Goal: Information Seeking & Learning: Learn about a topic

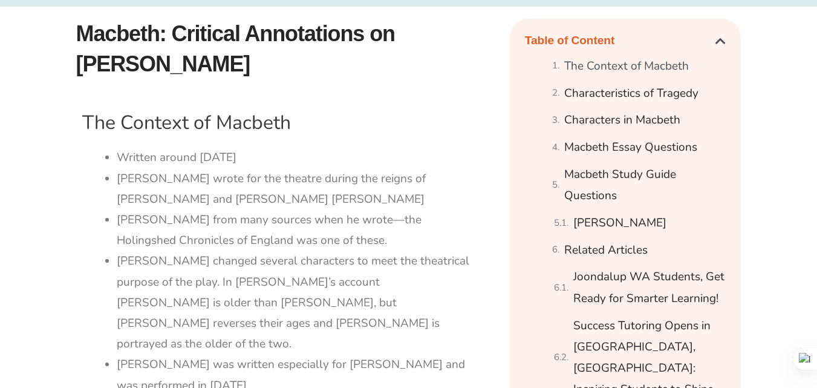
scroll to position [483, 0]
drag, startPoint x: 117, startPoint y: 154, endPoint x: 239, endPoint y: 152, distance: 121.6
click at [239, 152] on li "Written around [DATE]" at bounding box center [296, 158] width 359 height 21
copy li "Written around [DATE]"
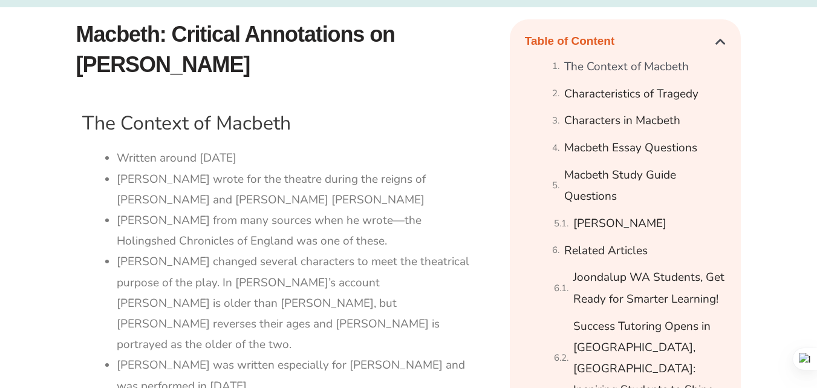
click at [264, 195] on li "[PERSON_NAME] wrote for the theatre during the reigns of [PERSON_NAME] and [PER…" at bounding box center [296, 189] width 359 height 41
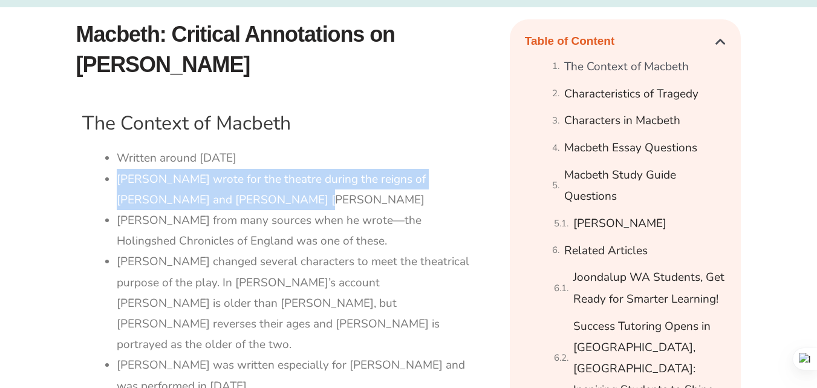
drag, startPoint x: 117, startPoint y: 183, endPoint x: 266, endPoint y: 196, distance: 150.0
click at [266, 196] on li "[PERSON_NAME] wrote for the theatre during the reigns of [PERSON_NAME] and [PER…" at bounding box center [296, 189] width 359 height 41
copy li "[PERSON_NAME] wrote for the theatre during the reigns of [PERSON_NAME] and [PER…"
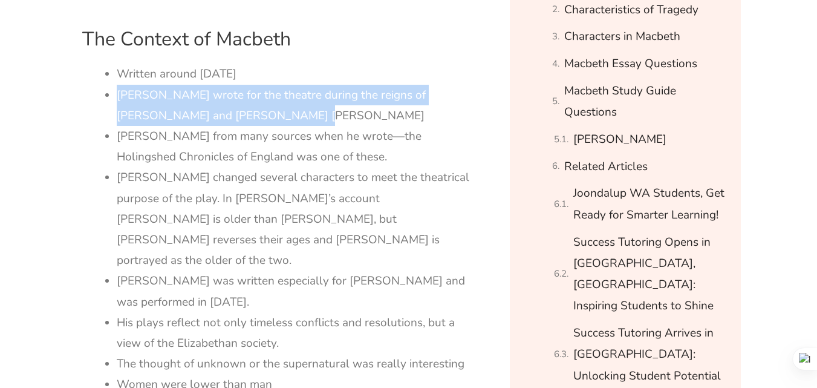
scroll to position [604, 0]
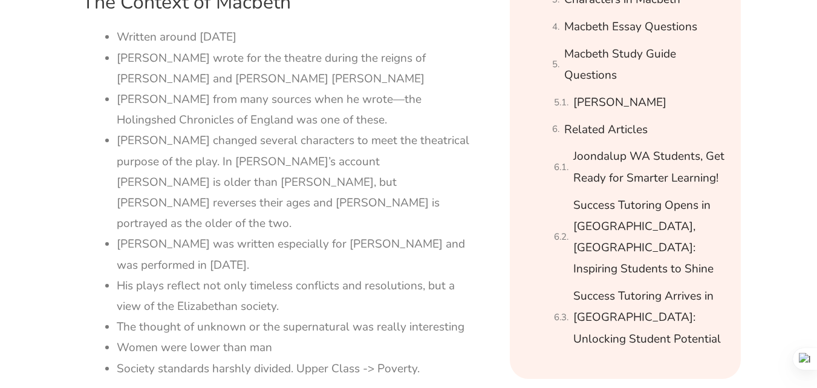
click at [125, 148] on li "[PERSON_NAME] changed several characters to meet the theatrical purpose of the …" at bounding box center [296, 181] width 359 height 103
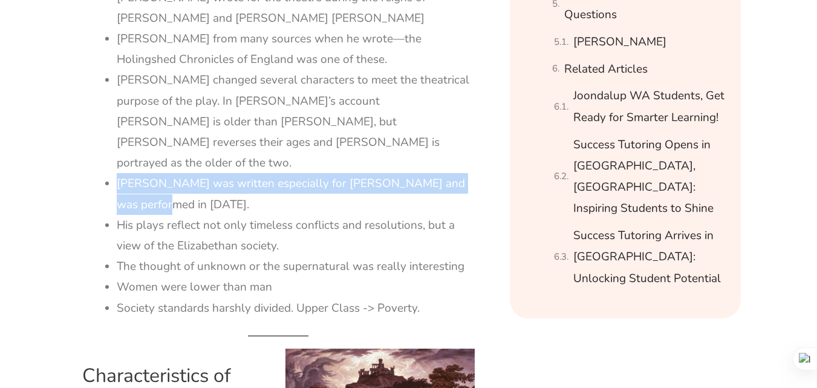
drag, startPoint x: 117, startPoint y: 159, endPoint x: 206, endPoint y: 184, distance: 92.5
click at [206, 184] on li "[PERSON_NAME] was written especially for [PERSON_NAME] and was performed in [DA…" at bounding box center [296, 193] width 359 height 41
copy li "[PERSON_NAME] was written especially for [PERSON_NAME] and was performed in [DA…"
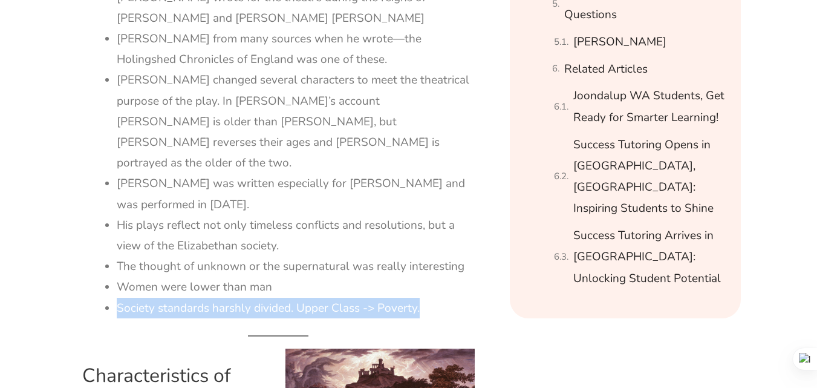
drag, startPoint x: 117, startPoint y: 287, endPoint x: 424, endPoint y: 290, distance: 306.2
click at [424, 298] on li "Society standards harshly divided. Upper Class -> Poverty." at bounding box center [296, 308] width 359 height 21
copy li "Society standards harshly divided. Upper Class -> Poverty."
click at [338, 256] on li "The thought of unknown or the supernatural was really interesting" at bounding box center [296, 266] width 359 height 21
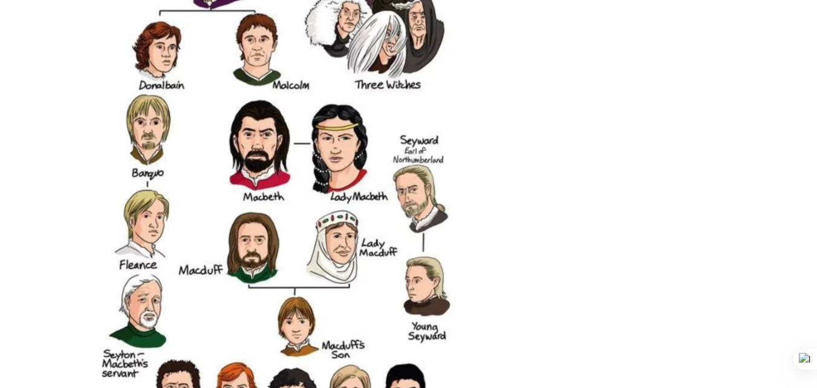
scroll to position [1936, 0]
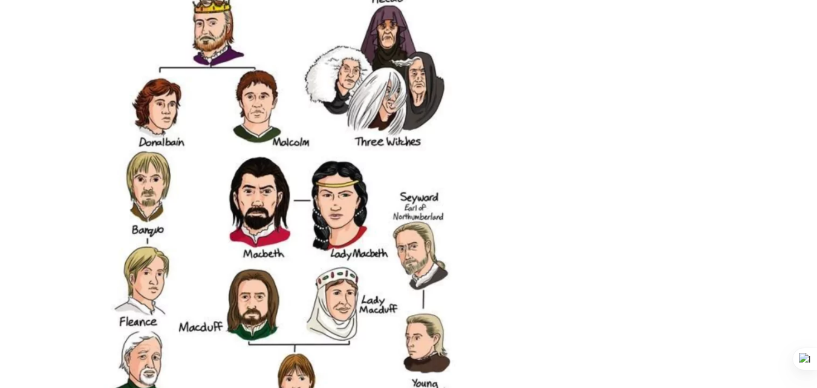
click at [311, 205] on img at bounding box center [278, 254] width 393 height 551
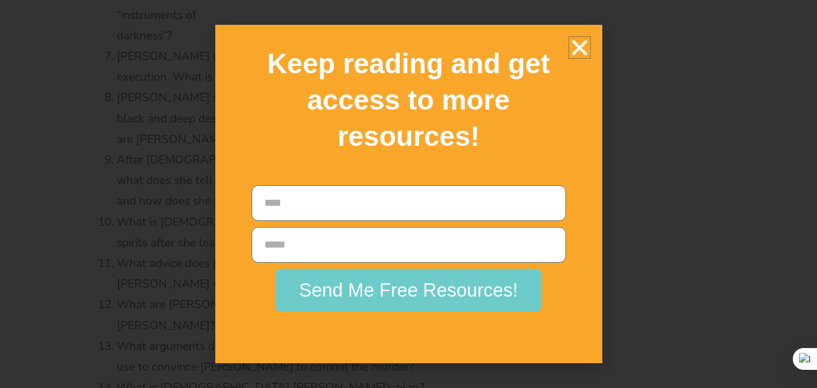
scroll to position [4174, 0]
click at [575, 49] on icon "Close" at bounding box center [579, 47] width 21 height 21
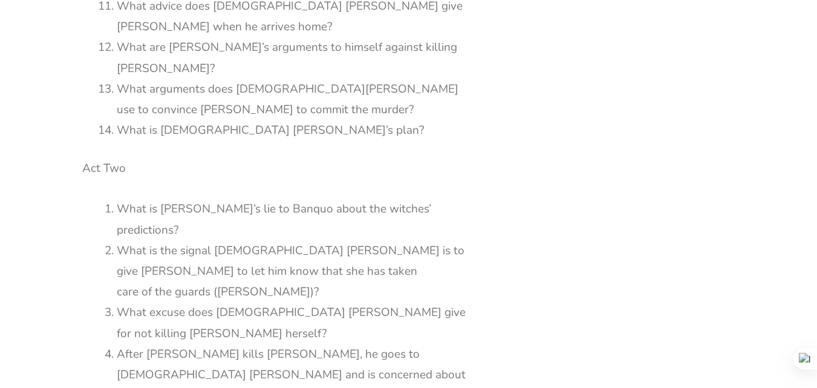
scroll to position [4053, 0]
